Goal: Task Accomplishment & Management: Use online tool/utility

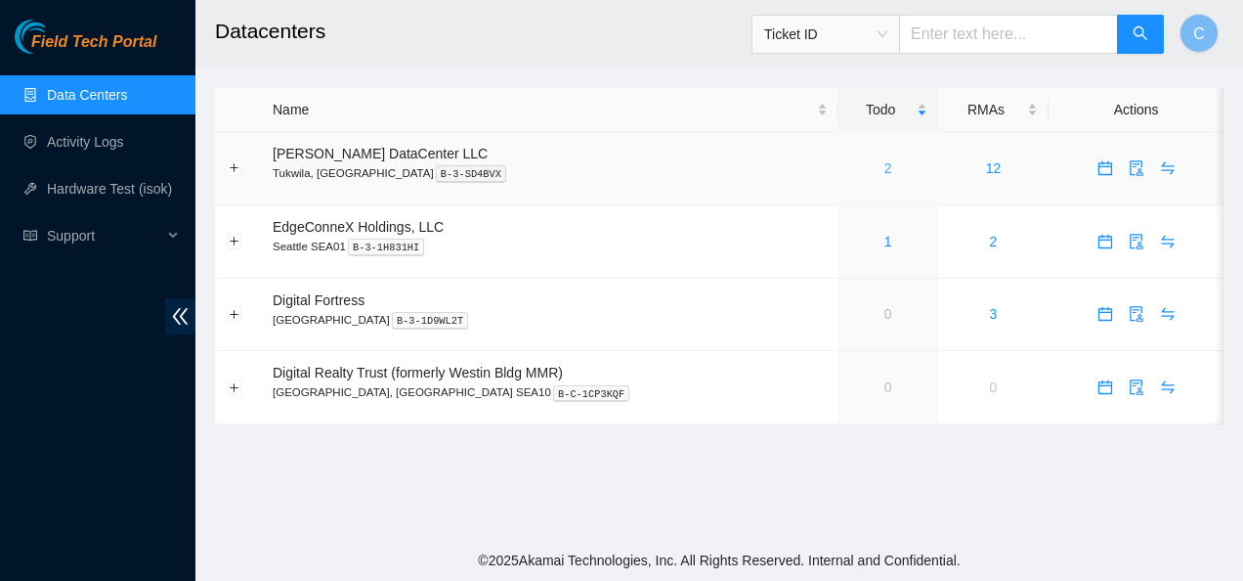
click at [884, 170] on link "2" at bounding box center [888, 168] width 8 height 16
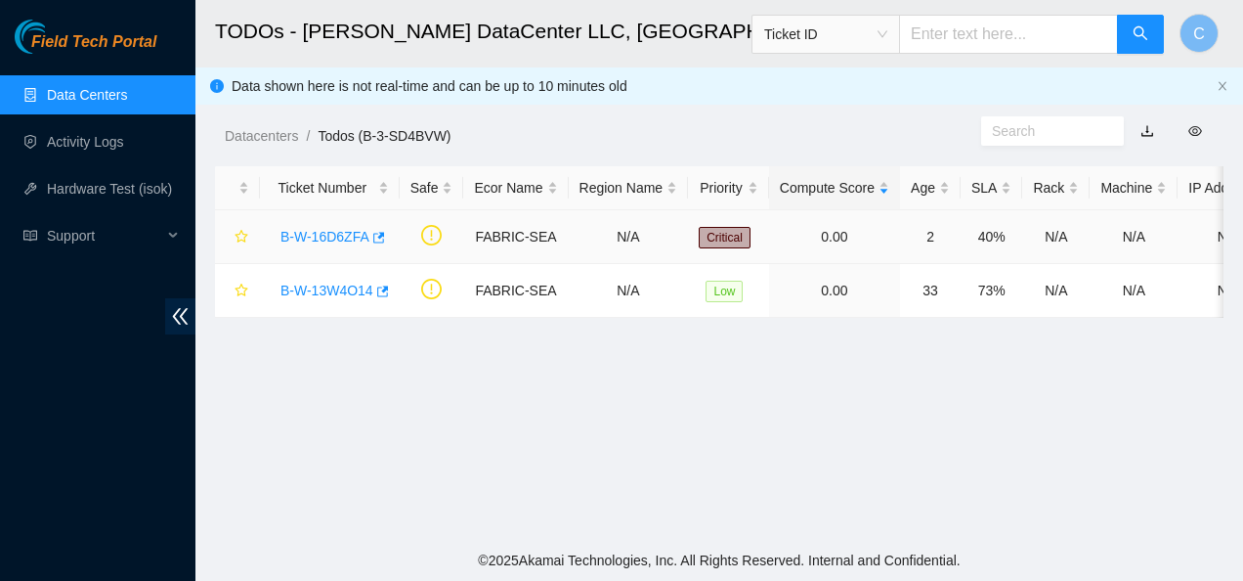
click at [320, 229] on link "B-W-16D6ZFA" at bounding box center [324, 237] width 89 height 16
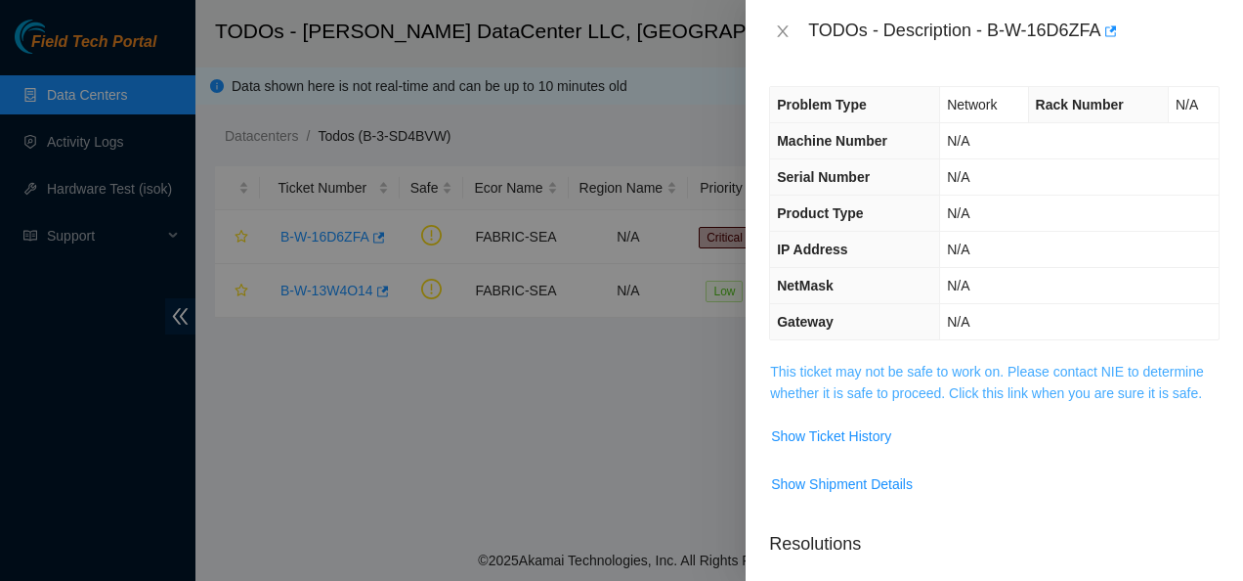
click at [803, 373] on link "This ticket may not be safe to work on. Please contact NIE to determine whether…" at bounding box center [987, 382] width 434 height 37
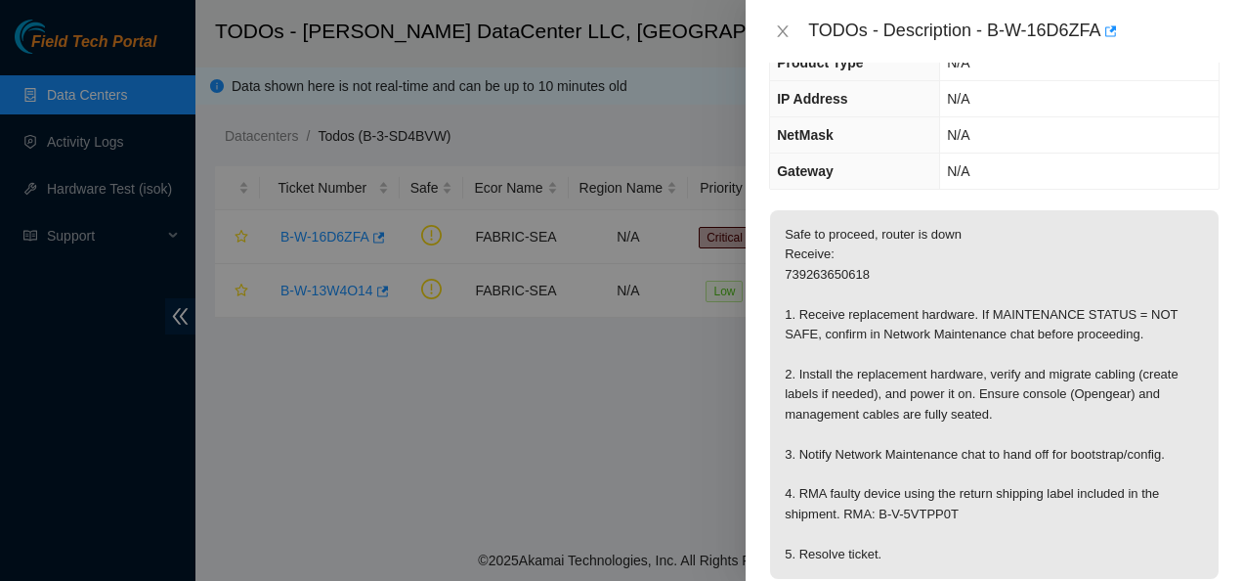
scroll to position [151, 0]
